Goal: Browse casually

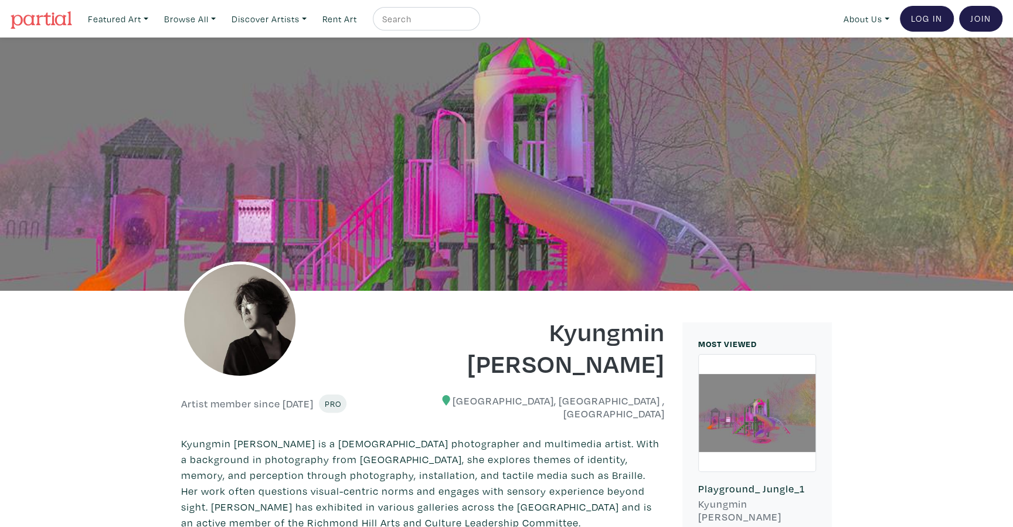
click at [52, 23] on img at bounding box center [42, 20] width 62 height 18
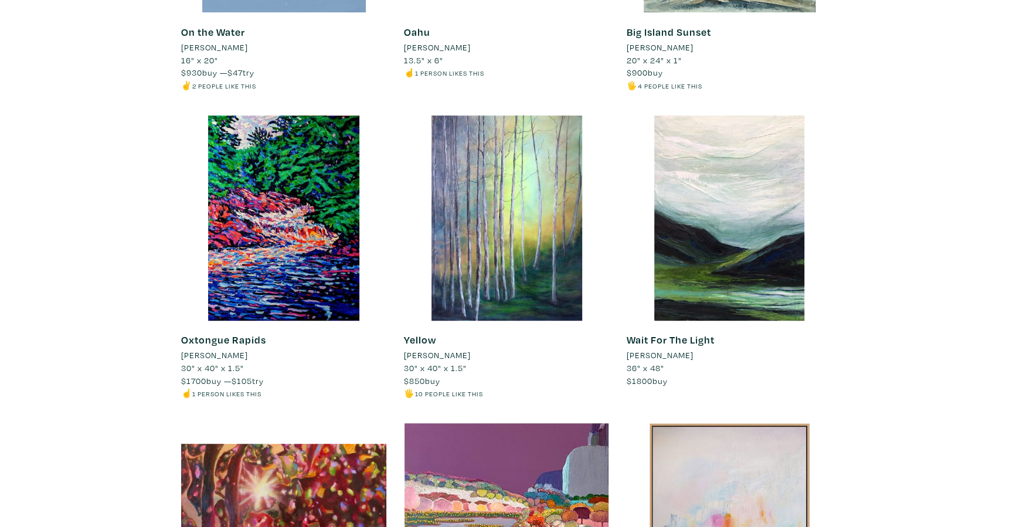
scroll to position [645, 0]
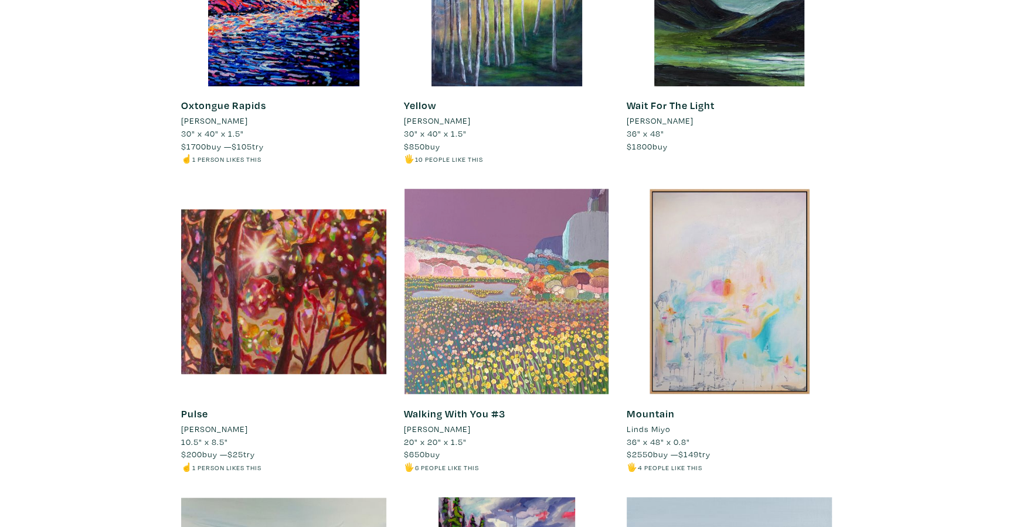
click at [513, 335] on div at bounding box center [506, 291] width 205 height 205
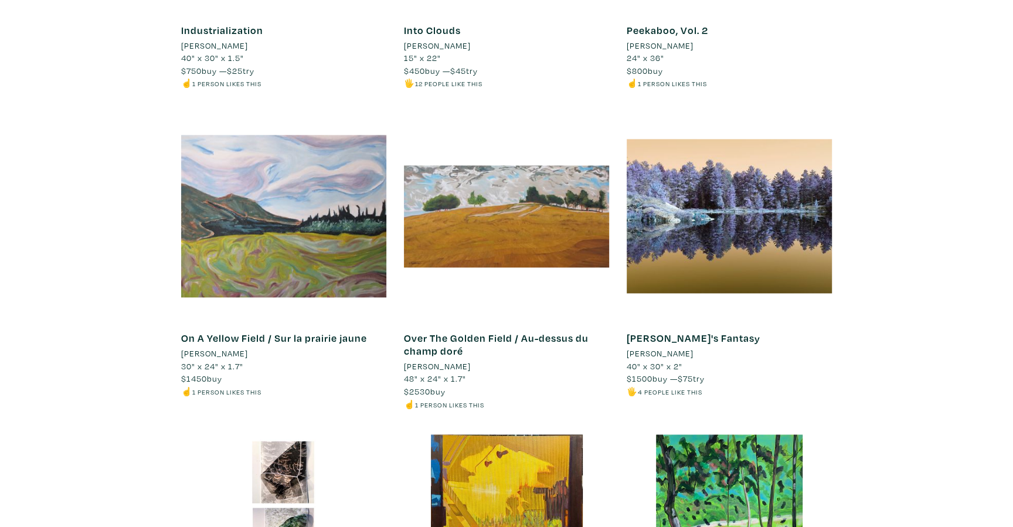
scroll to position [4223, 0]
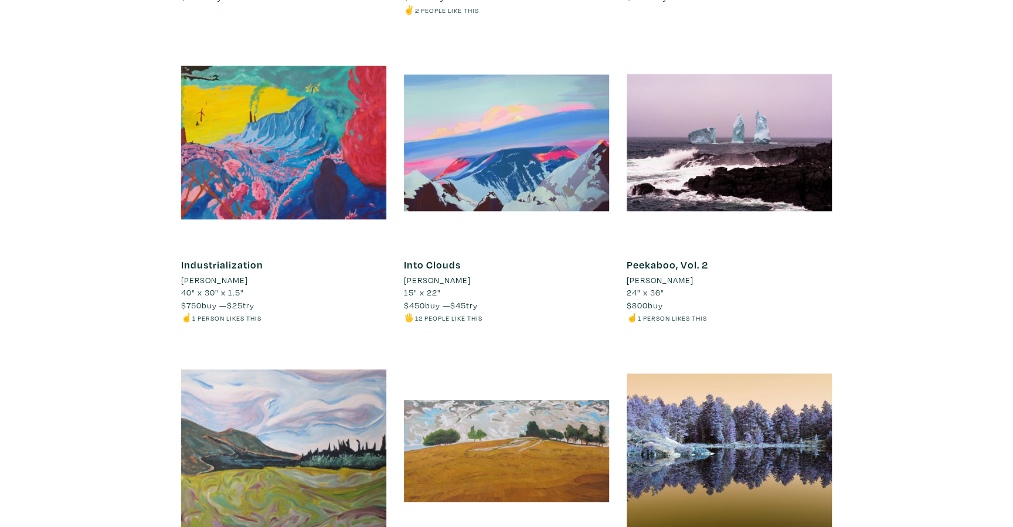
click at [426, 274] on li "[PERSON_NAME]" at bounding box center [437, 280] width 67 height 13
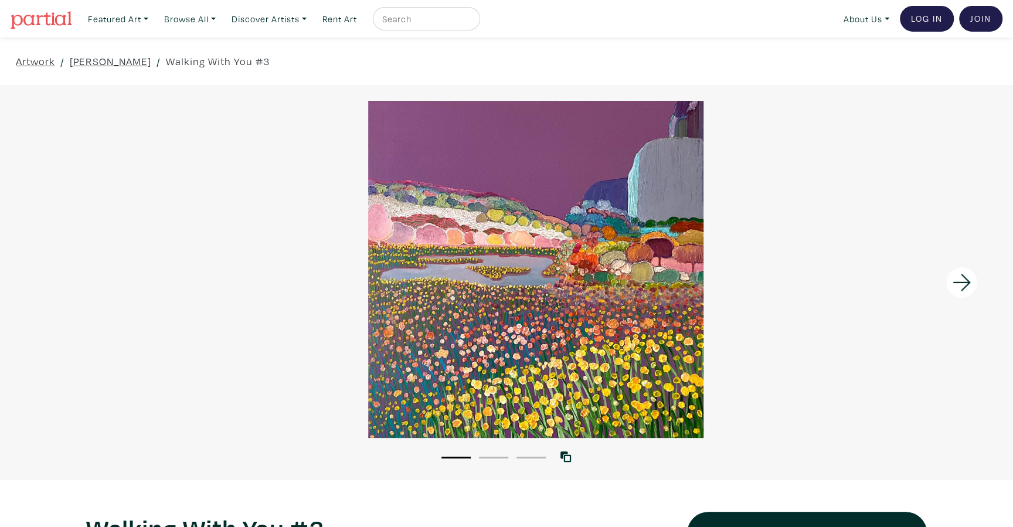
click at [957, 281] on icon at bounding box center [962, 283] width 40 height 32
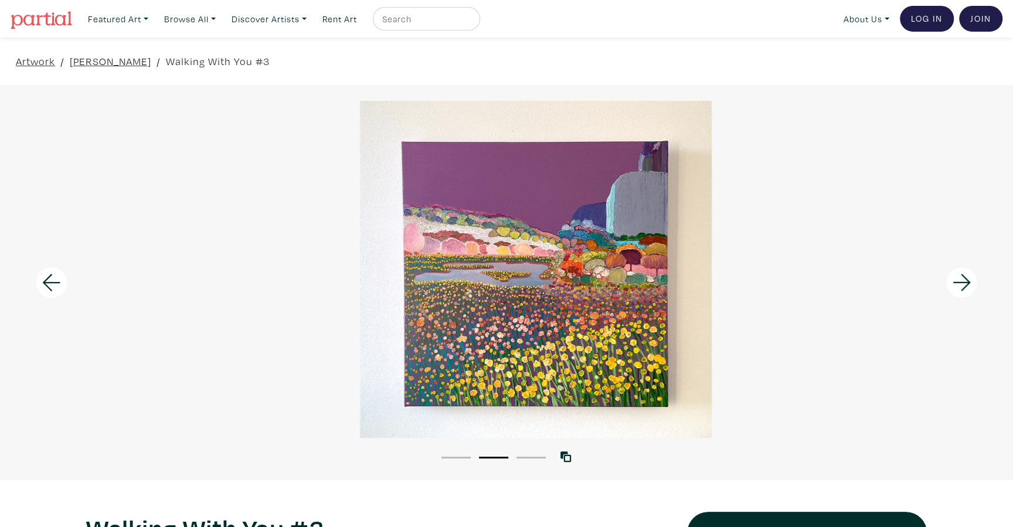
click at [957, 281] on icon at bounding box center [962, 283] width 40 height 32
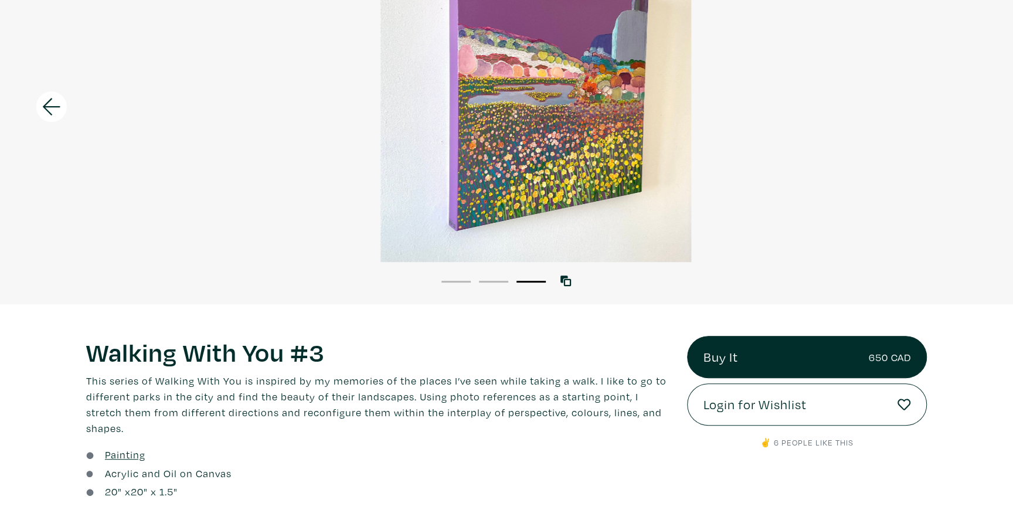
scroll to position [411, 0]
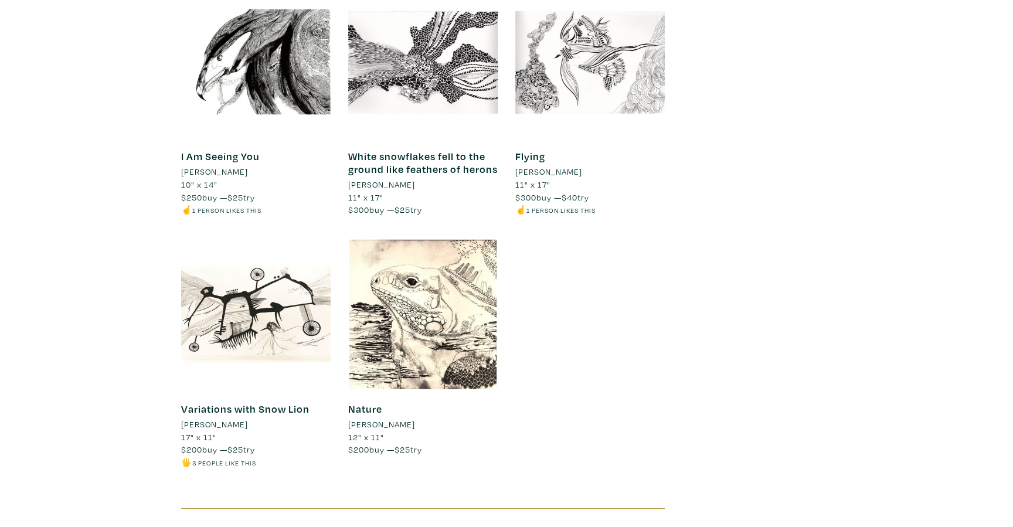
scroll to position [2581, 0]
